Goal: Task Accomplishment & Management: Manage account settings

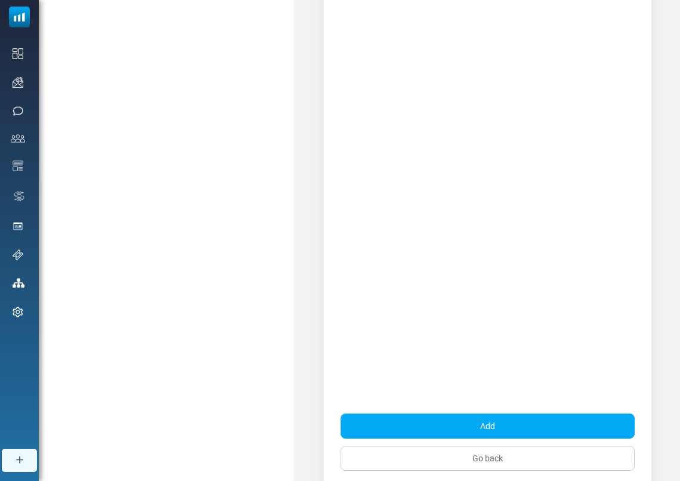
scroll to position [211, 0]
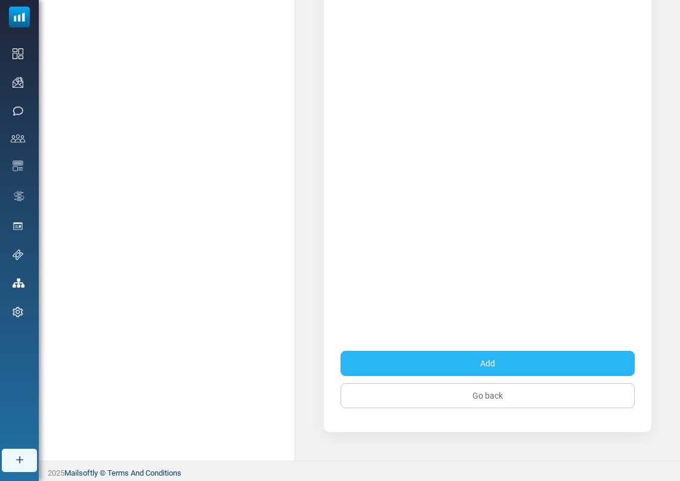
click at [496, 370] on button "Add" at bounding box center [488, 363] width 294 height 25
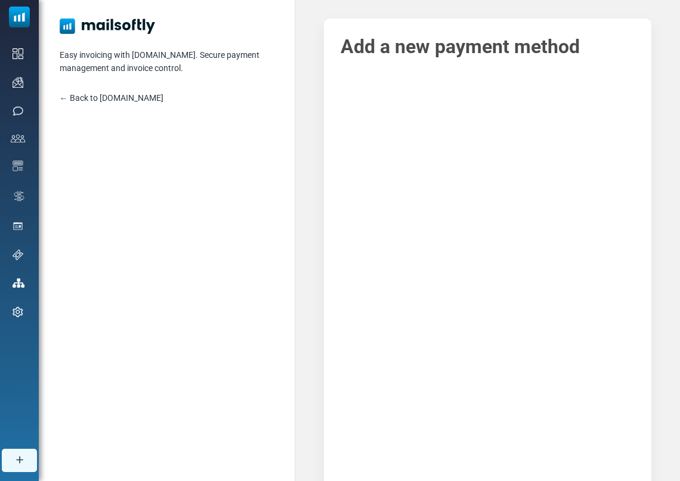
scroll to position [0, 0]
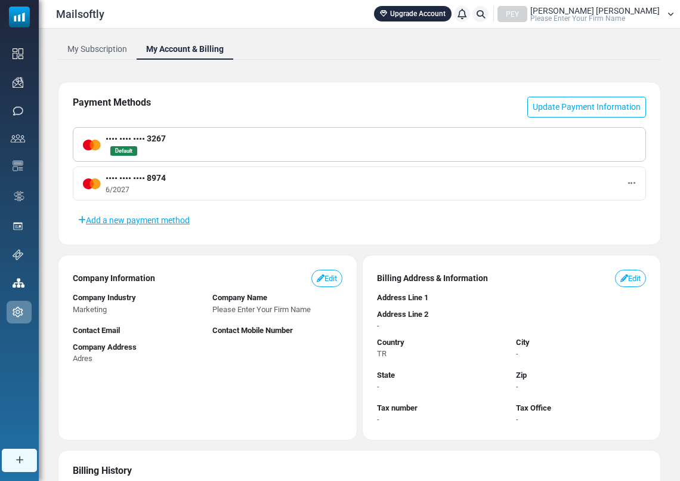
click at [457, 86] on div "Payment Methods Update Payment Information •••• •••• •••• 3267 Default •••• •••…" at bounding box center [359, 163] width 603 height 163
click at [547, 110] on link "Update Payment Information" at bounding box center [586, 107] width 119 height 21
click at [626, 182] on div "•••• •••• •••• 8974 6/2027 Set as default payment method Remove" at bounding box center [359, 183] width 573 height 34
click at [627, 181] on button at bounding box center [631, 183] width 8 height 16
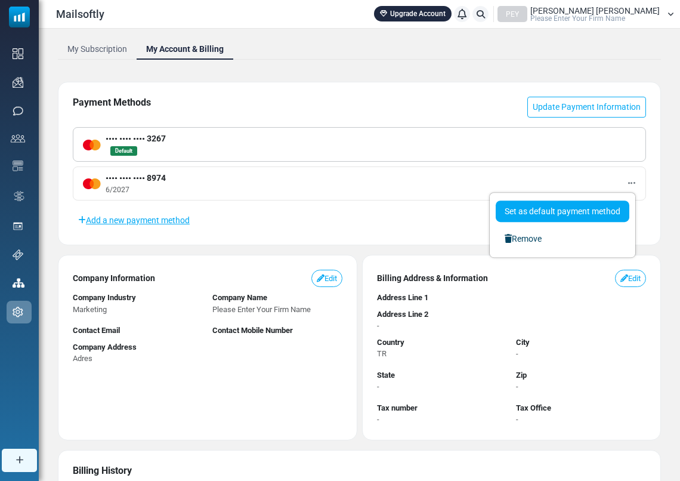
click at [590, 201] on link "Set as default payment method" at bounding box center [563, 210] width 134 height 21
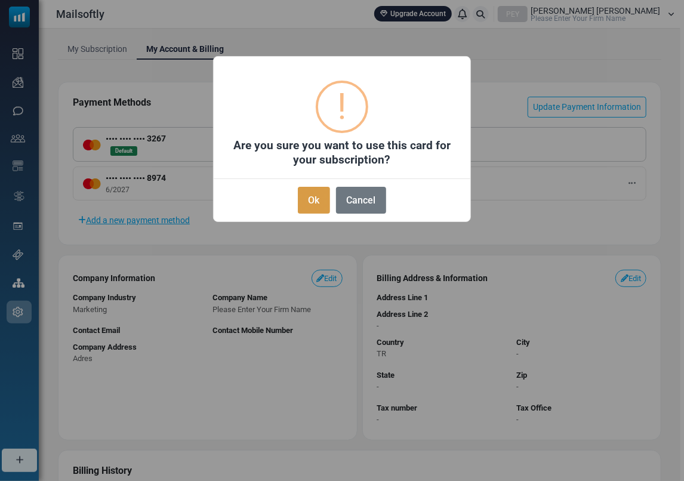
click at [316, 199] on button "Ok" at bounding box center [314, 200] width 32 height 27
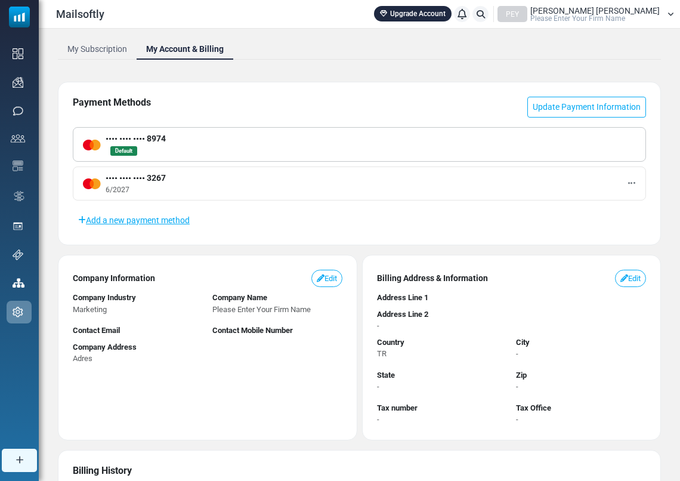
click at [632, 180] on icon at bounding box center [631, 183] width 7 height 8
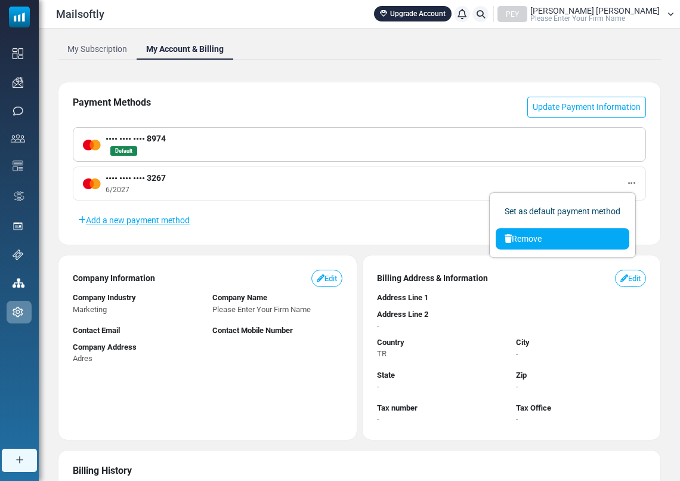
click at [592, 229] on link "Remove" at bounding box center [563, 238] width 134 height 21
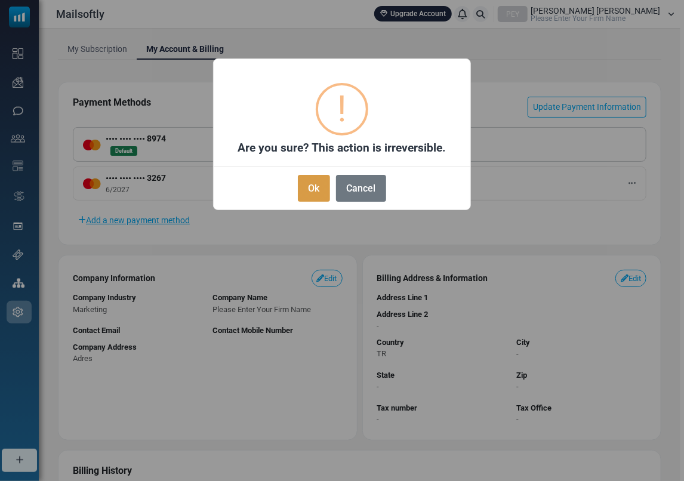
click at [316, 189] on button "Ok" at bounding box center [314, 188] width 32 height 27
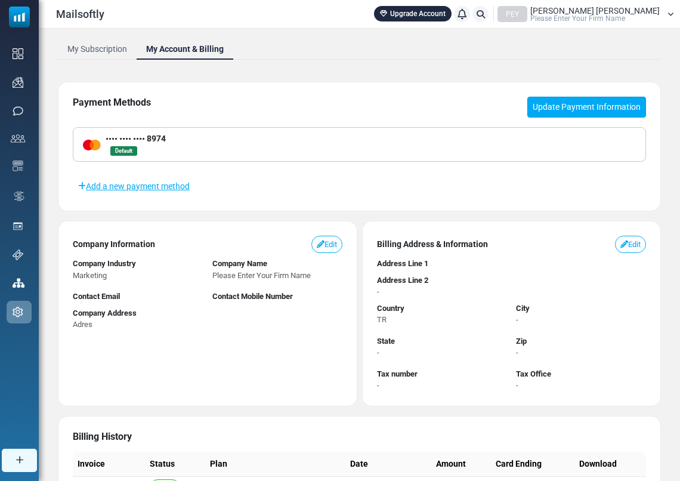
click at [550, 100] on link "Update Payment Information" at bounding box center [586, 107] width 119 height 21
click at [562, 110] on link "Update Payment Information" at bounding box center [586, 107] width 119 height 21
